Goal: Information Seeking & Learning: Learn about a topic

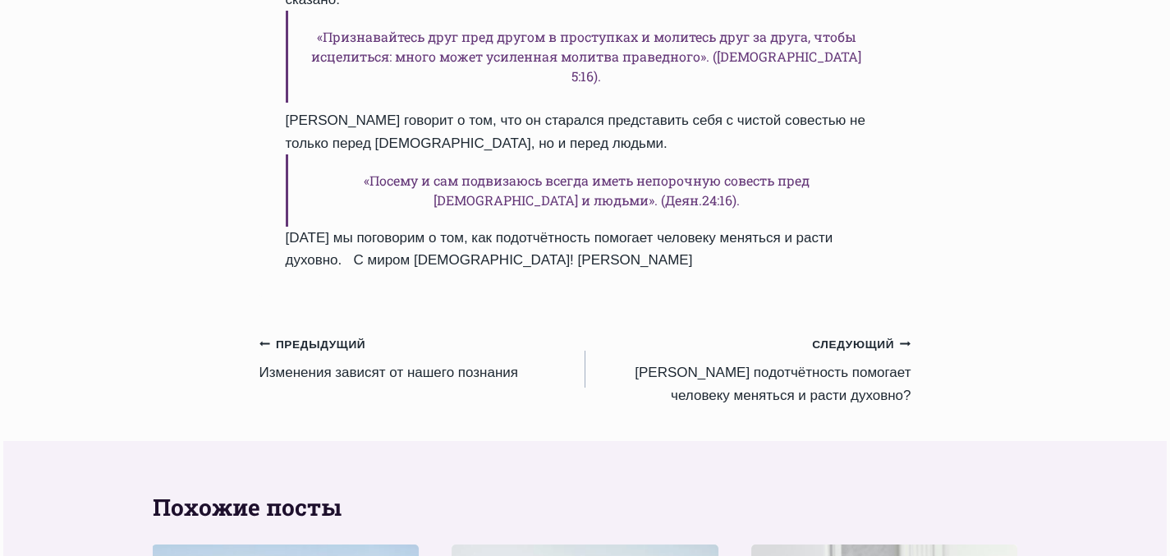
scroll to position [2274, 0]
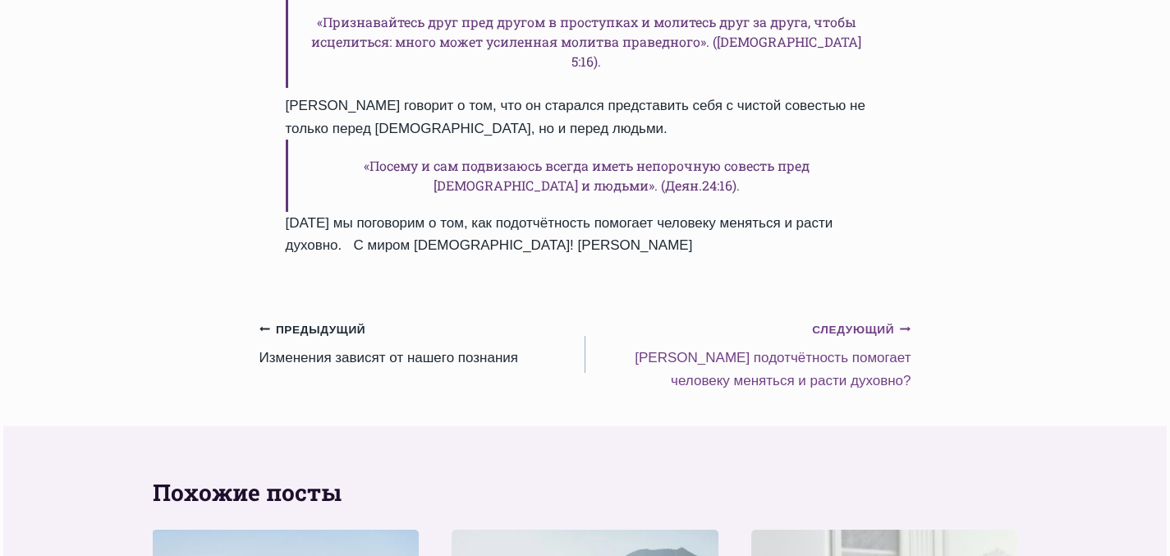
click at [771, 318] on link "Следующий Продолжить Kак подотчётность помогает человеку меняться и расти духов…" at bounding box center [749, 355] width 326 height 74
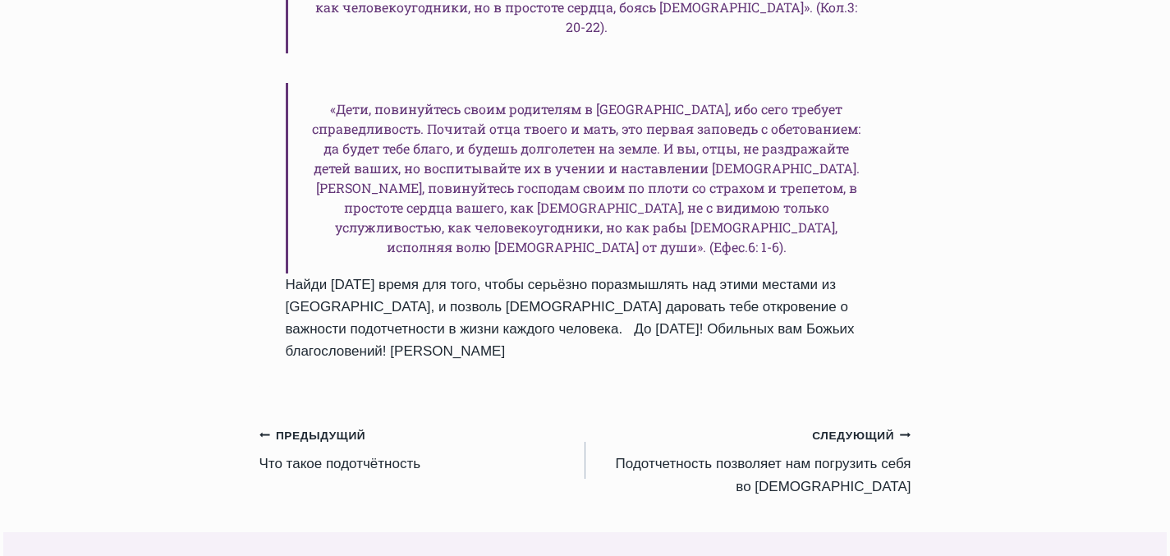
scroll to position [2404, 0]
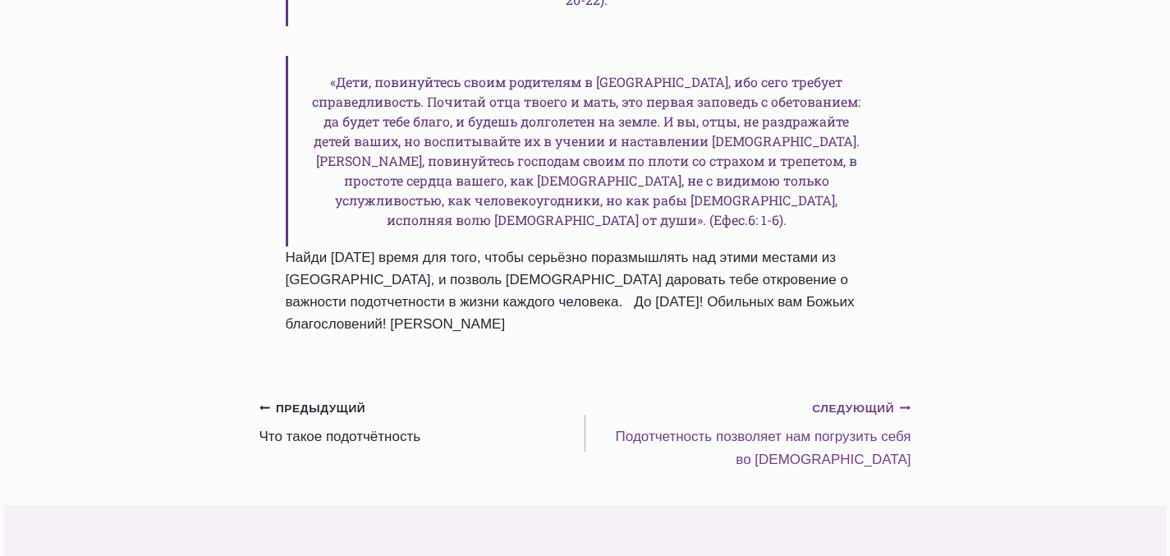
click at [646, 403] on link "Следующий Продолжить Подотчетность позволяет нам погрузить себя во Христа" at bounding box center [749, 434] width 326 height 74
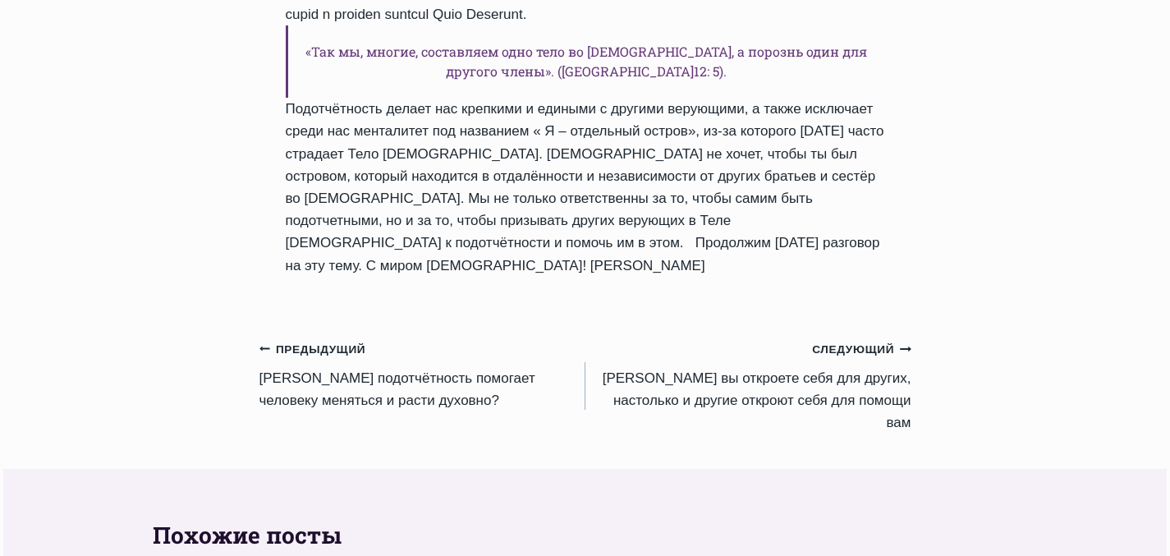
scroll to position [1670, 0]
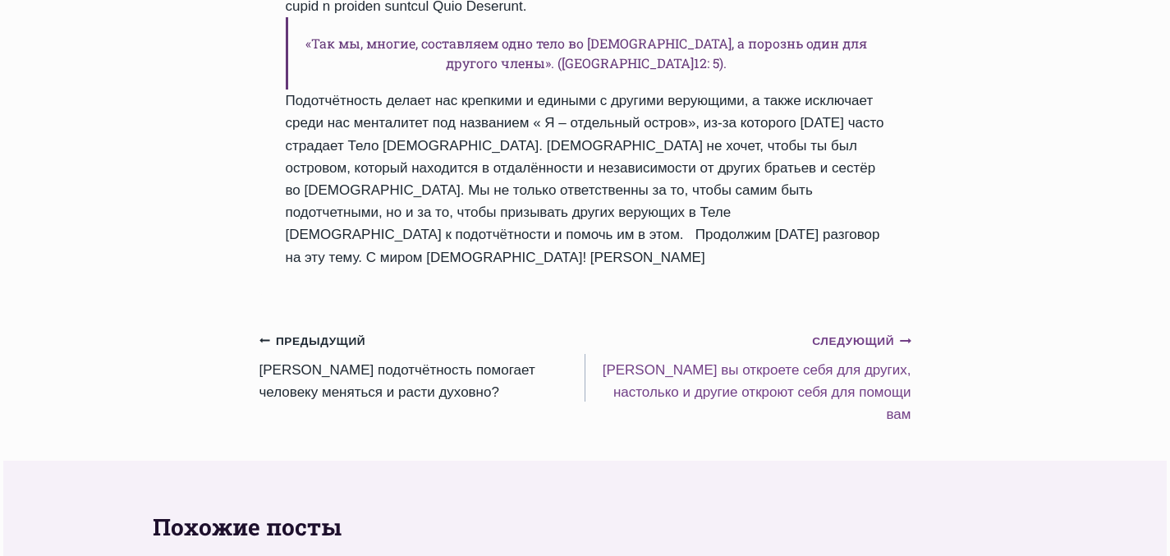
click at [671, 425] on link "Следующий Продолжить Hасколько вы откроете себя для других, настолько и другие …" at bounding box center [749, 377] width 326 height 96
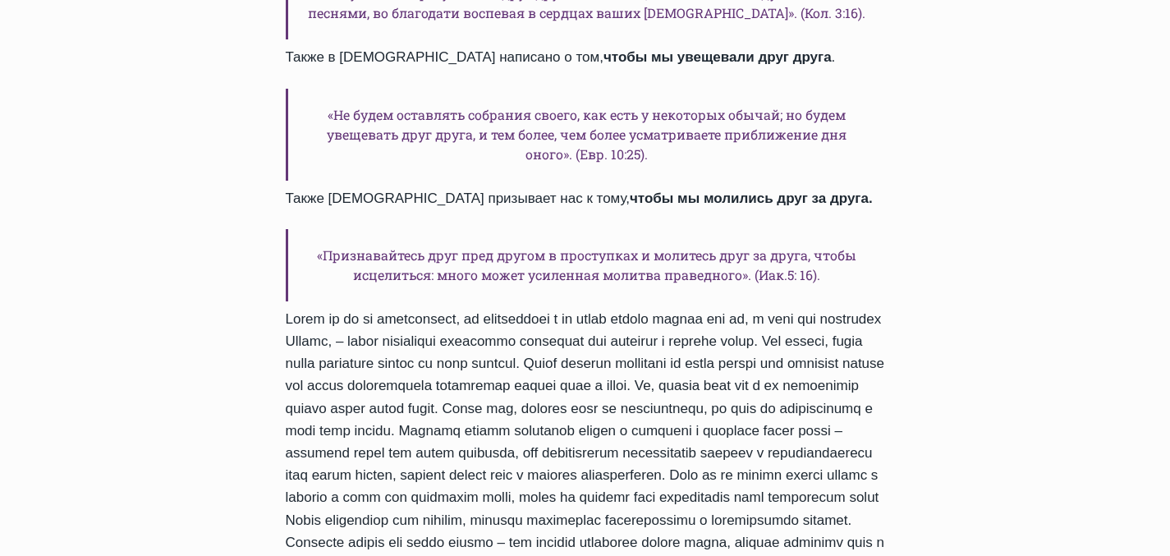
scroll to position [1667, 0]
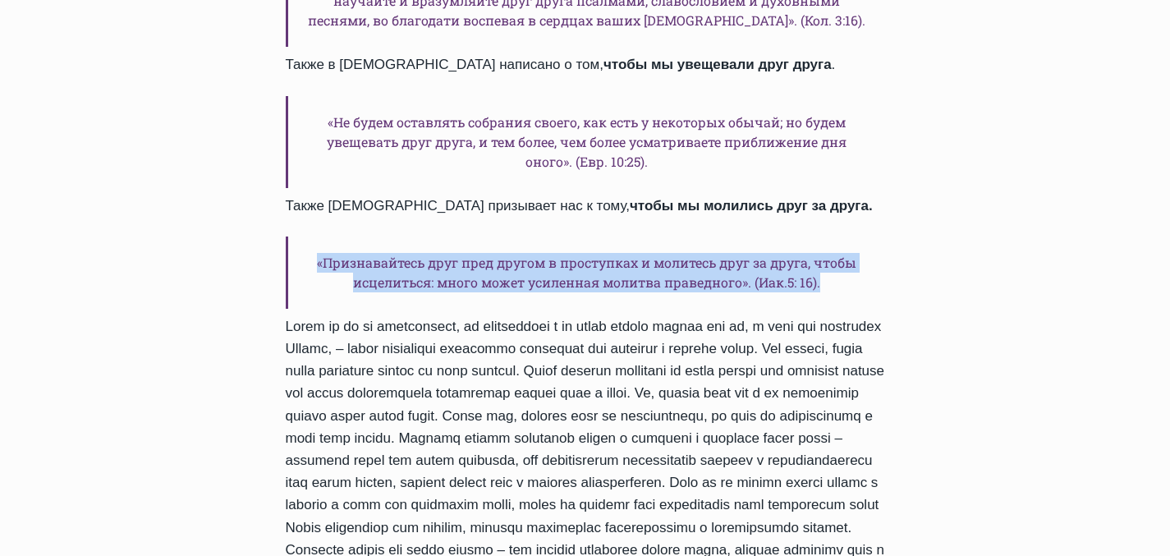
drag, startPoint x: 312, startPoint y: 283, endPoint x: 840, endPoint y: 297, distance: 528.3
click at [840, 297] on h6 "«Признавайтесь друг пред другом в проступках и молитесь друг за друга, чтобы ис…" at bounding box center [586, 273] width 600 height 72
copy h6 "«Признавайтесь друг пред другом в проступках и молитесь друг за друга, чтобы ис…"
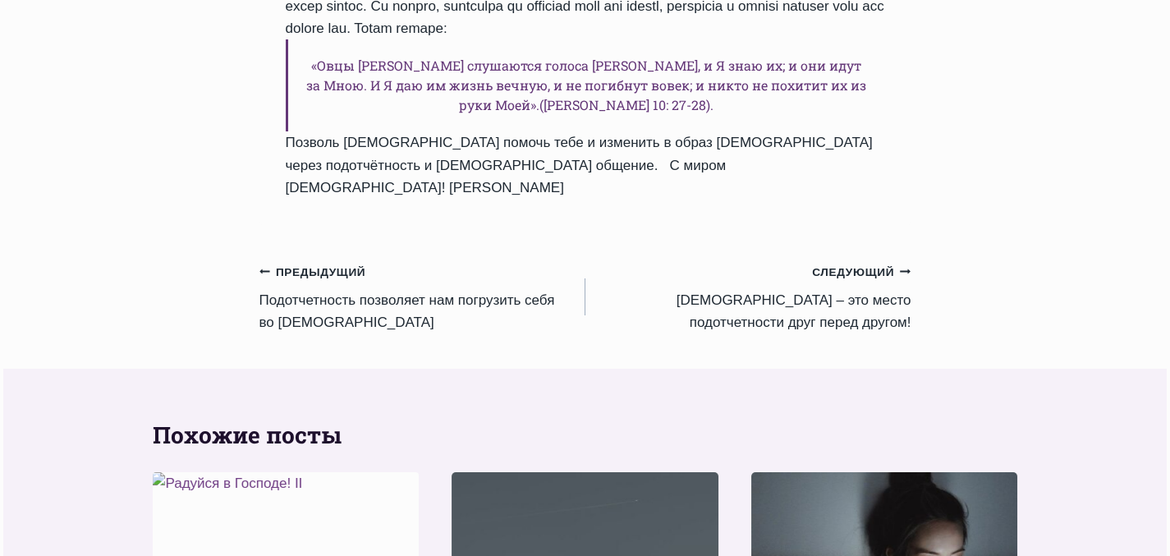
scroll to position [2469, 0]
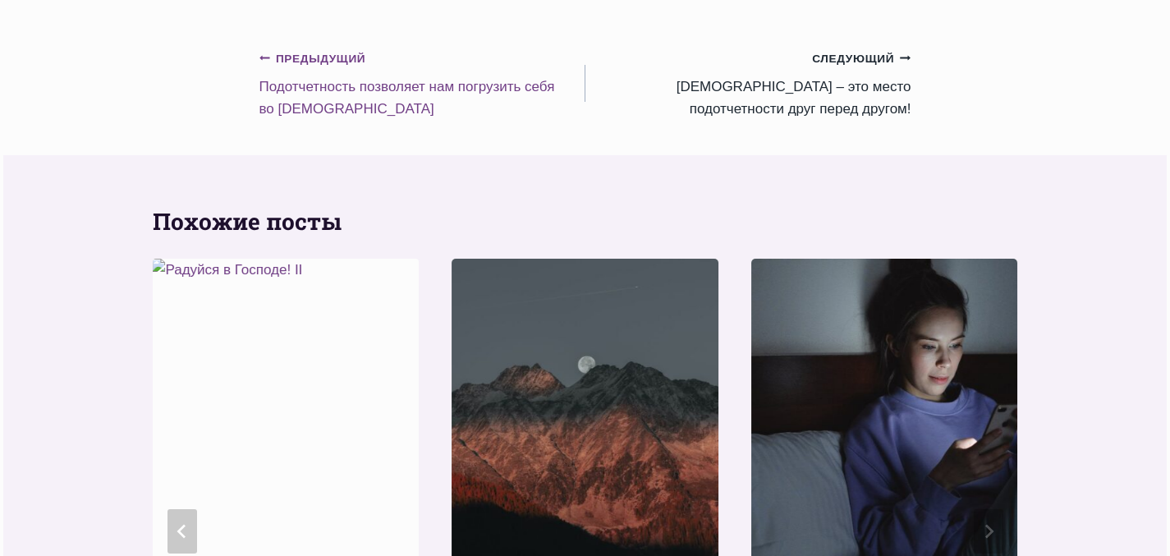
click at [299, 68] on small "Предыдущий Предыдущий" at bounding box center [313, 59] width 107 height 18
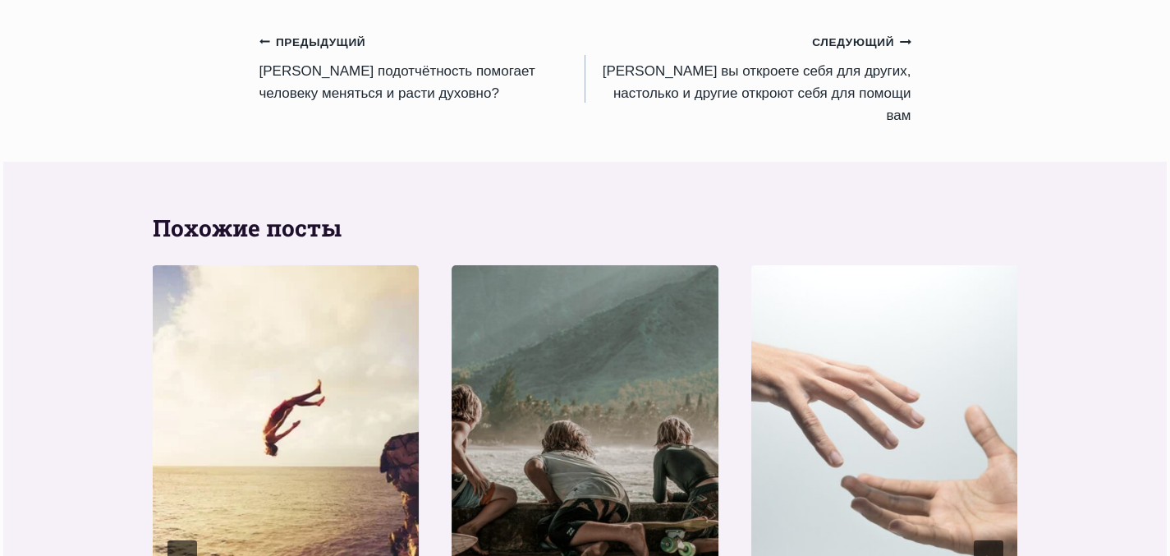
scroll to position [1939, 0]
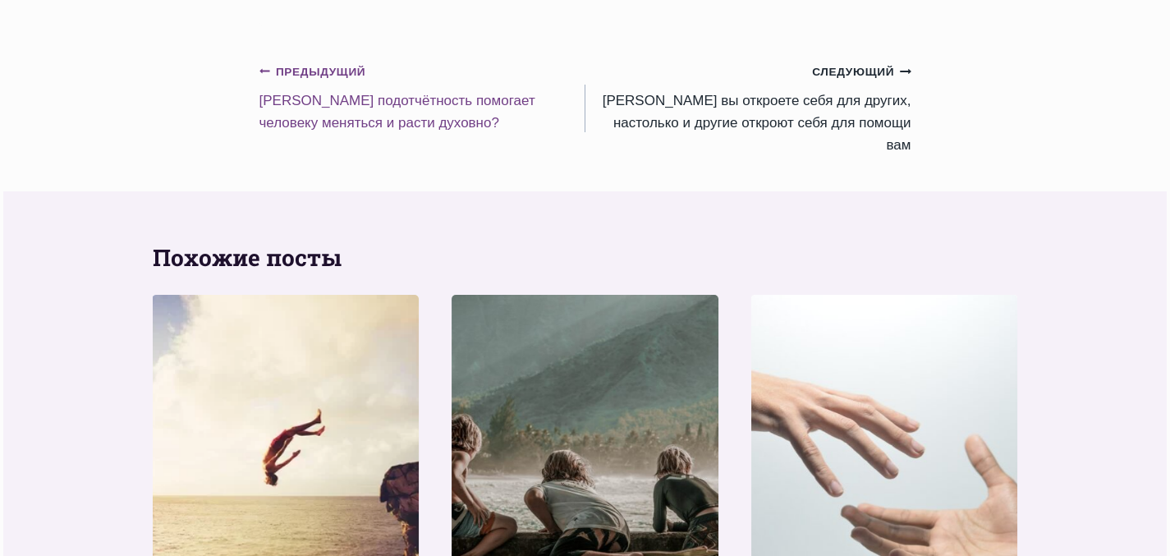
click at [406, 134] on link "Предыдущий Предыдущий Kак подотчётность помогает человеку меняться и расти духо…" at bounding box center [423, 97] width 326 height 74
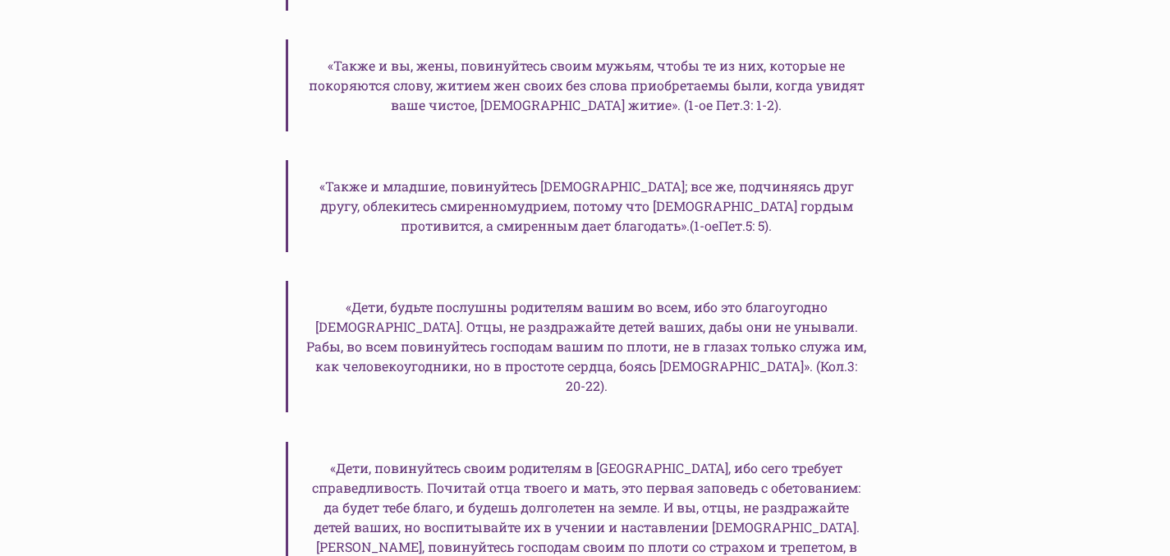
scroll to position [2019, 0]
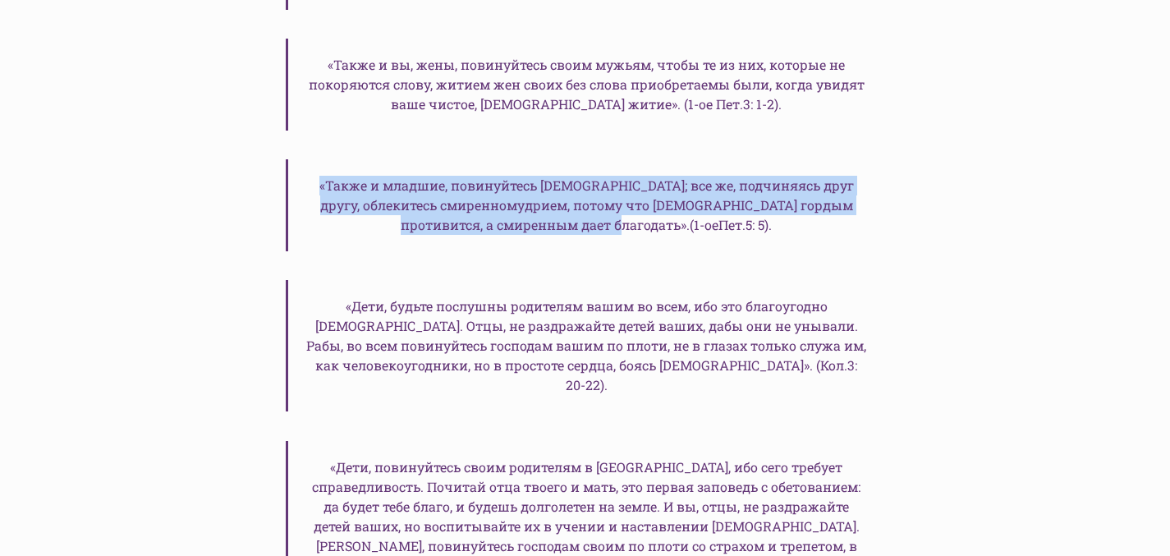
drag, startPoint x: 334, startPoint y: 186, endPoint x: 767, endPoint y: 228, distance: 434.9
click at [767, 228] on h6 "«Также и младшие, повинуйтесь [DEMOGRAPHIC_DATA]; все же, подчиняясь друг другу…" at bounding box center [586, 205] width 600 height 92
copy h6 "«Также и младшие, повинуйтесь [DEMOGRAPHIC_DATA]; все же, подчиняясь друг другу…"
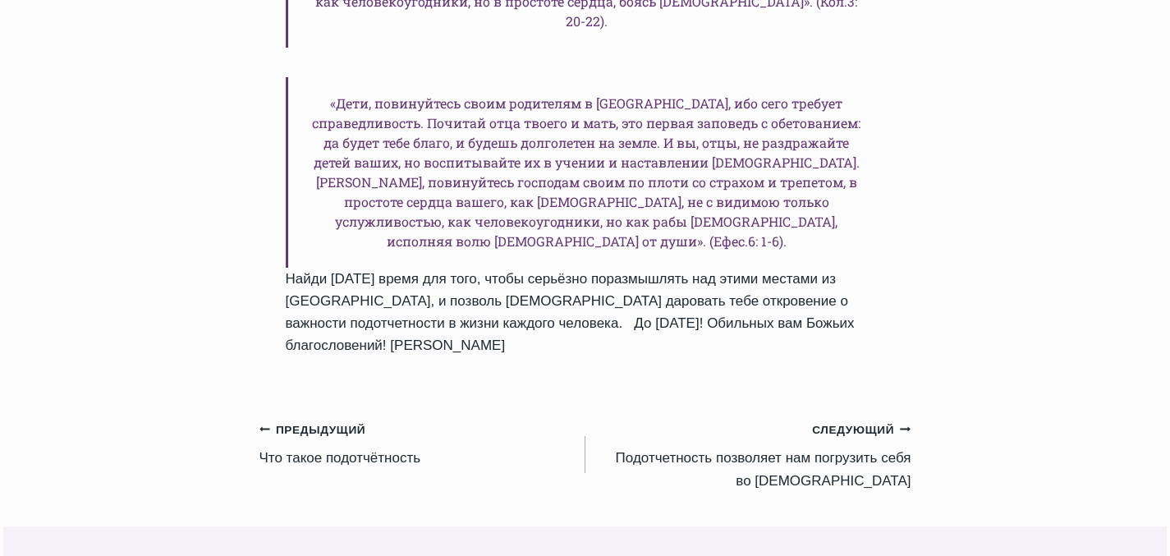
scroll to position [2384, 0]
click at [386, 430] on link "Предыдущий Предыдущий Что такое подотчётность" at bounding box center [423, 443] width 326 height 52
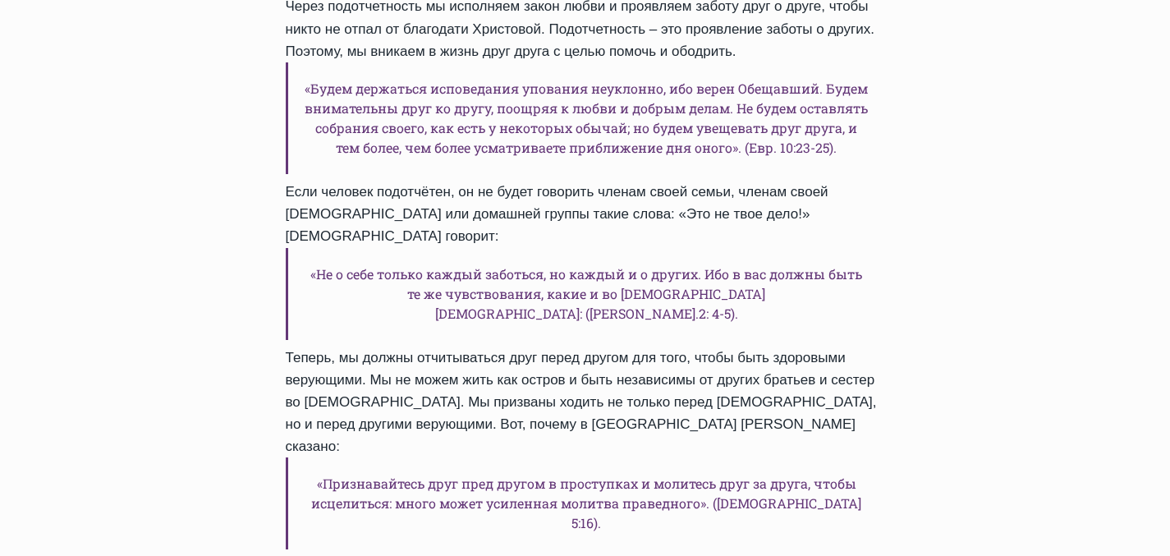
scroll to position [1819, 0]
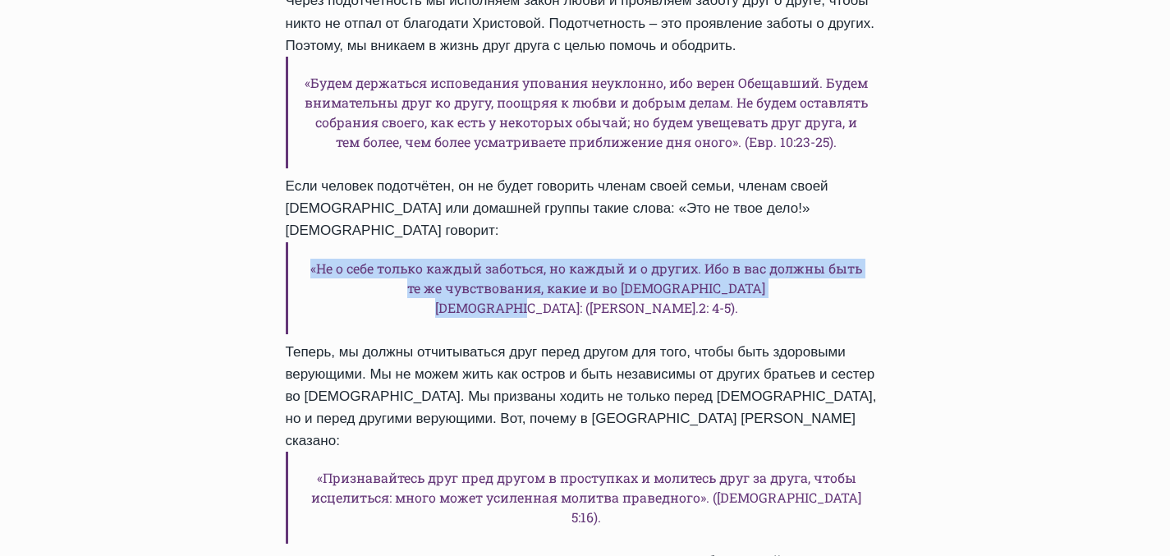
drag, startPoint x: 802, startPoint y: 251, endPoint x: 309, endPoint y: 232, distance: 494.0
click at [309, 242] on h6 "«Не о себе только каждый заботься, но каждый и о других. Ибо в вас должны быть …" at bounding box center [586, 288] width 600 height 92
copy h6 "«Не о себе только каждый заботься, но каждый и о других. Ибо в вас должны быть …"
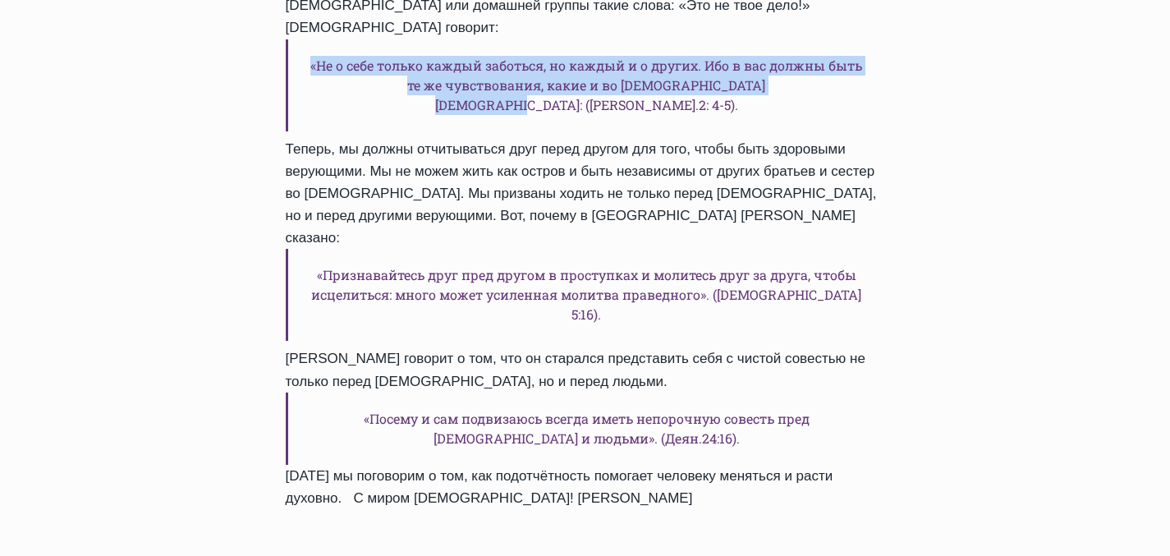
scroll to position [2029, 0]
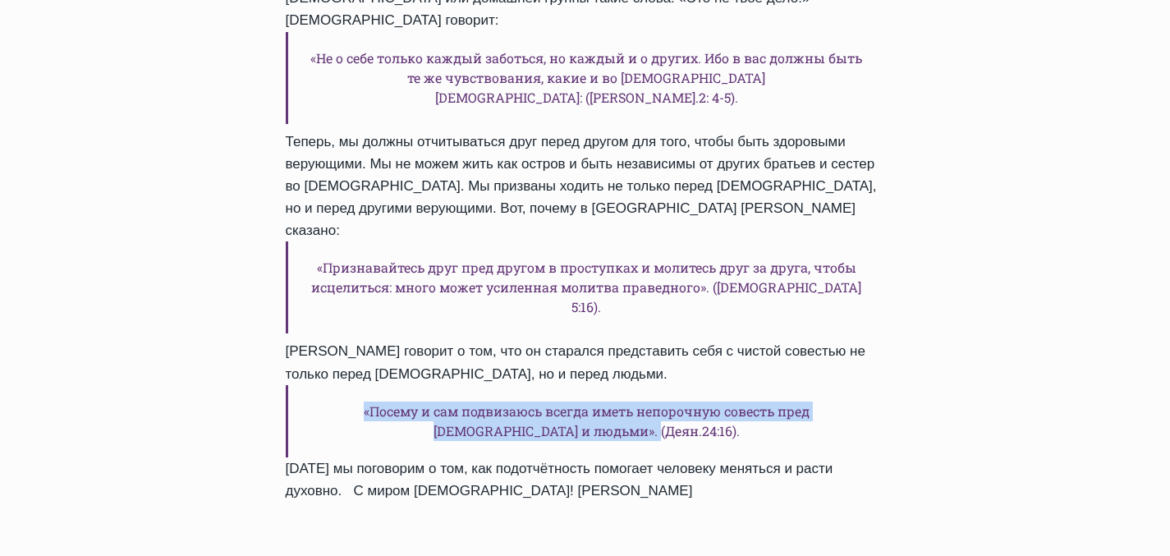
drag, startPoint x: 327, startPoint y: 310, endPoint x: 701, endPoint y: 329, distance: 375.1
click at [701, 385] on h6 "«Посему и сам подвизаюсь всегда иметь непорочную совесть пред [DEMOGRAPHIC_DATA…" at bounding box center [586, 421] width 600 height 72
copy h6 "«Посему и сам подвизаюсь всегда иметь непорочную совесть пред [DEMOGRAPHIC_DATA…"
